Goal: Find specific page/section: Find specific page/section

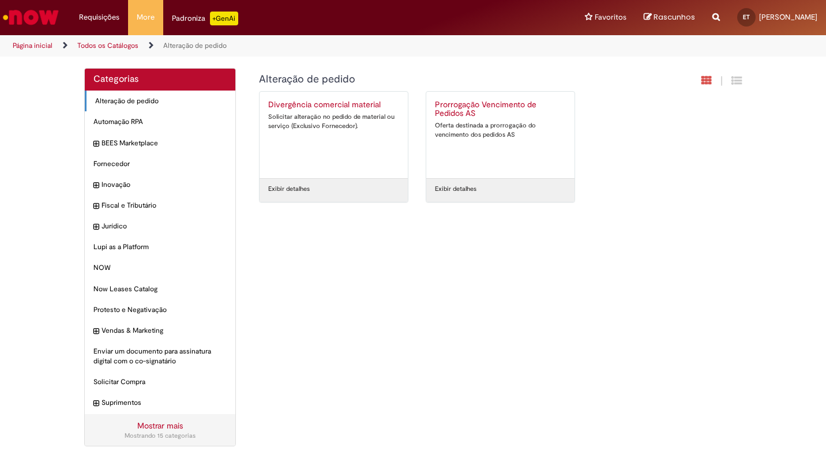
click at [31, 9] on img "Ir para a Homepage" at bounding box center [30, 17] width 59 height 23
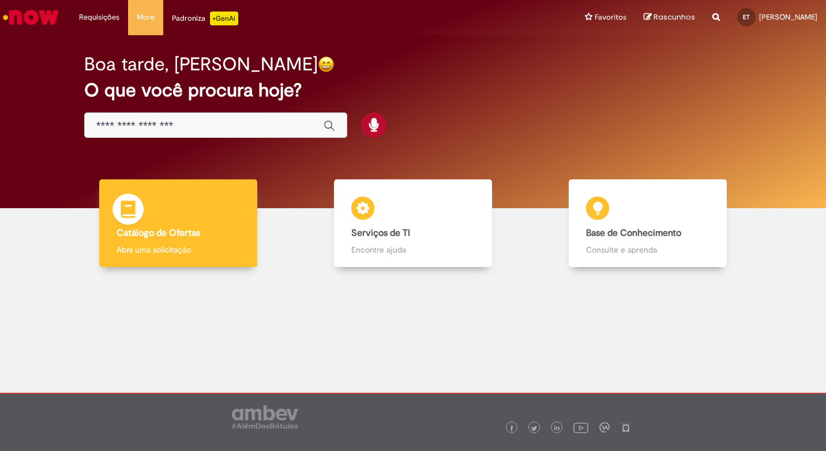
click at [174, 194] on div "Catálogo de Ofertas Catálogo de Ofertas Abra uma solicitação" at bounding box center [178, 223] width 158 height 88
